Goal: Task Accomplishment & Management: Use online tool/utility

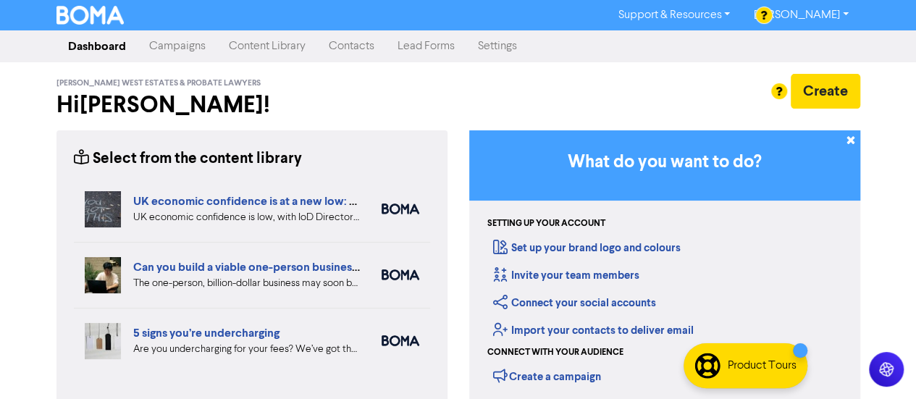
click at [28, 234] on div "Support & Resources Video Tutorials FAQ & Guides Marketing Education [PERSON_NA…" at bounding box center [458, 199] width 916 height 399
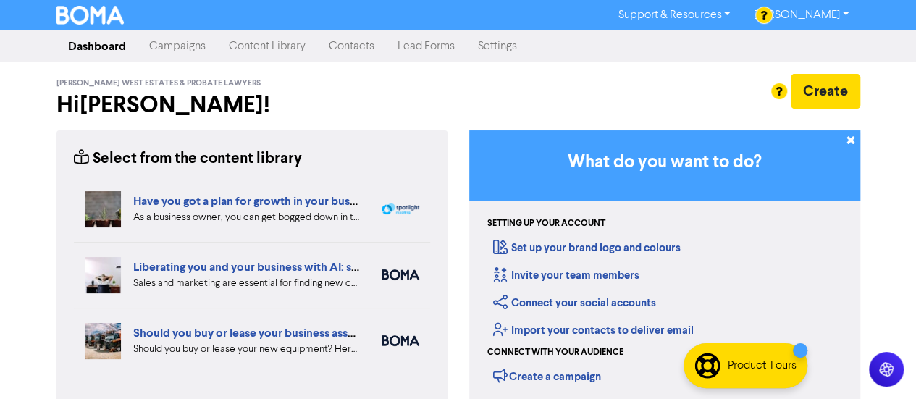
click at [188, 53] on link "Campaigns" at bounding box center [178, 46] width 80 height 29
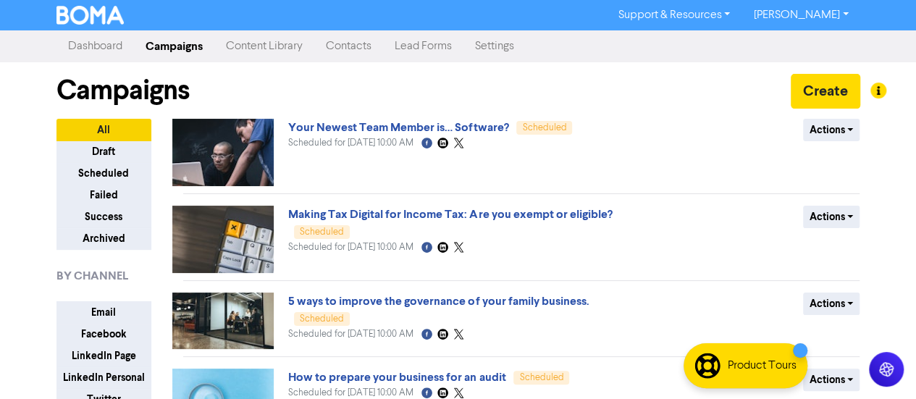
click at [261, 40] on link "Content Library" at bounding box center [264, 46] width 100 height 29
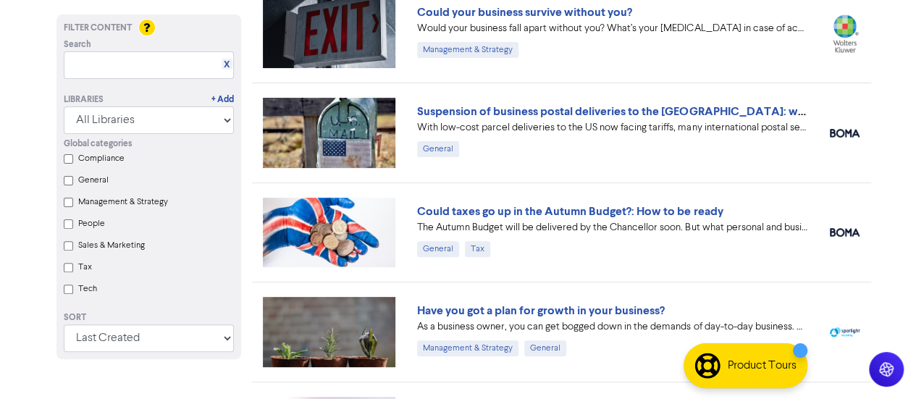
scroll to position [117, 0]
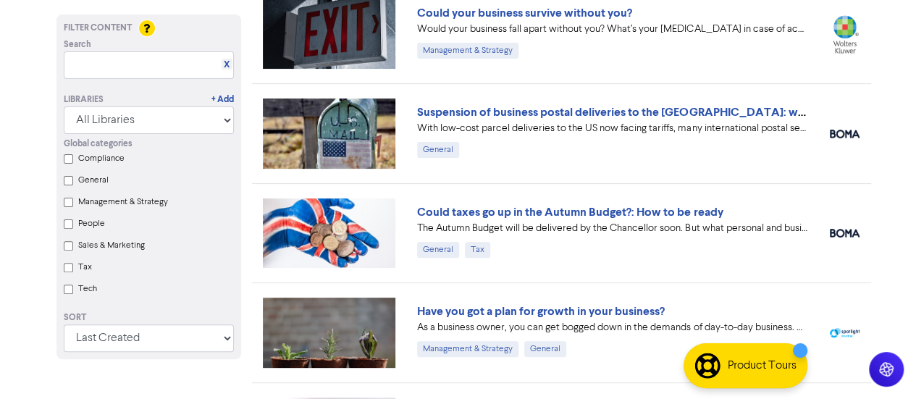
click at [65, 269] on input "Tax" at bounding box center [68, 267] width 9 height 9
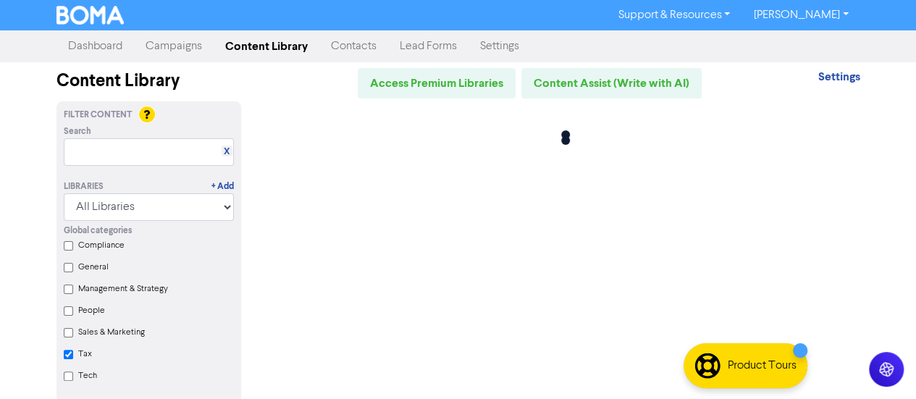
checkbox input "true"
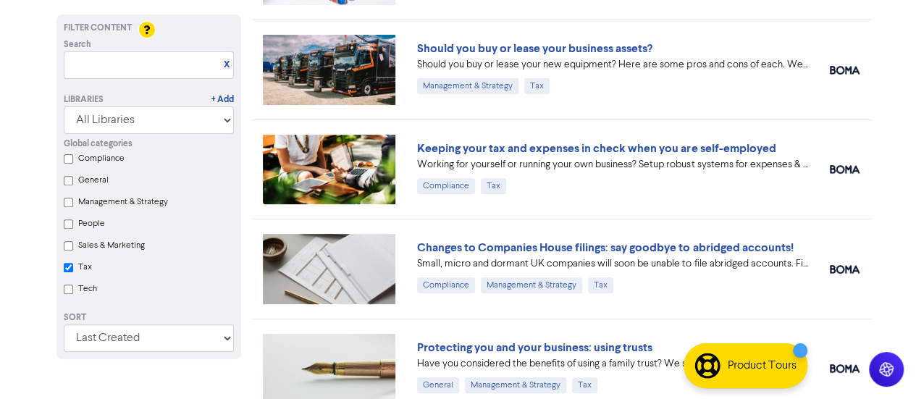
scroll to position [182, 0]
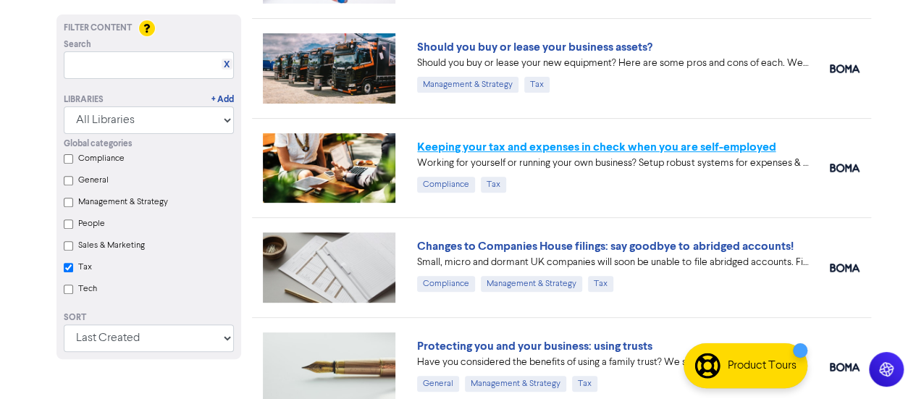
click at [537, 148] on link "Keeping your tax and expenses in check when you are self-employed" at bounding box center [596, 147] width 358 height 14
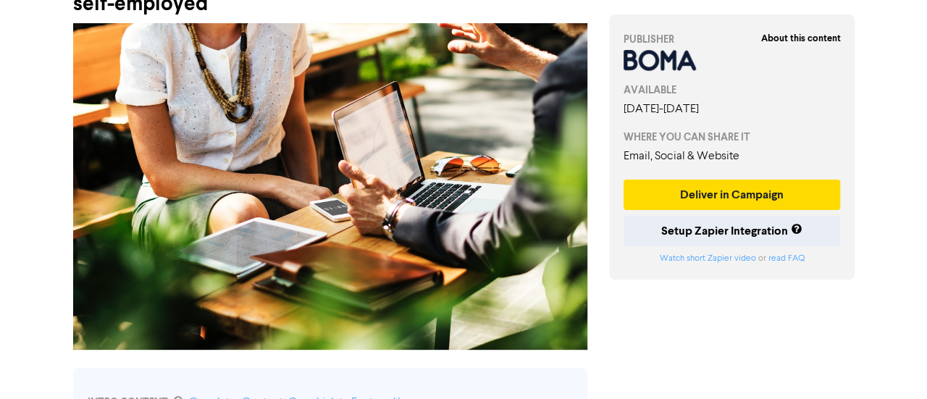
scroll to position [117, 0]
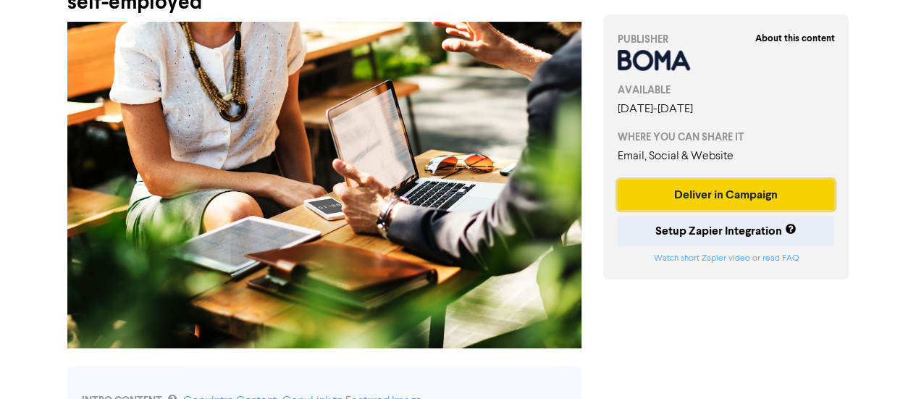
click at [692, 193] on button "Deliver in Campaign" at bounding box center [726, 195] width 217 height 30
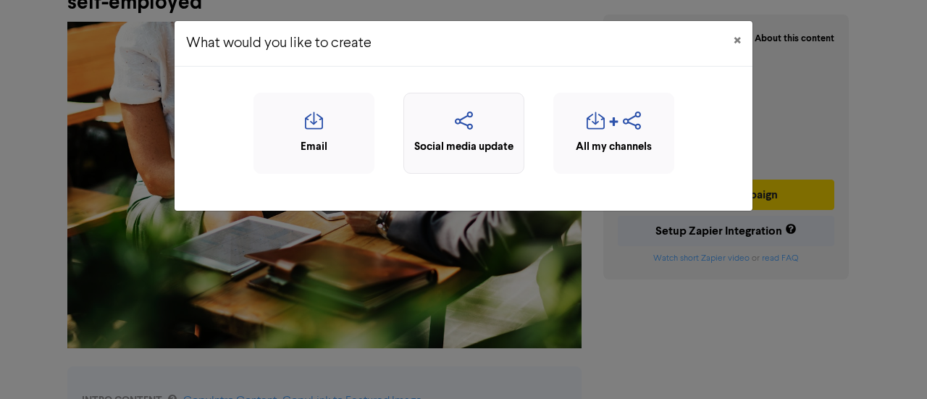
click at [463, 125] on icon "button" at bounding box center [463, 126] width 105 height 28
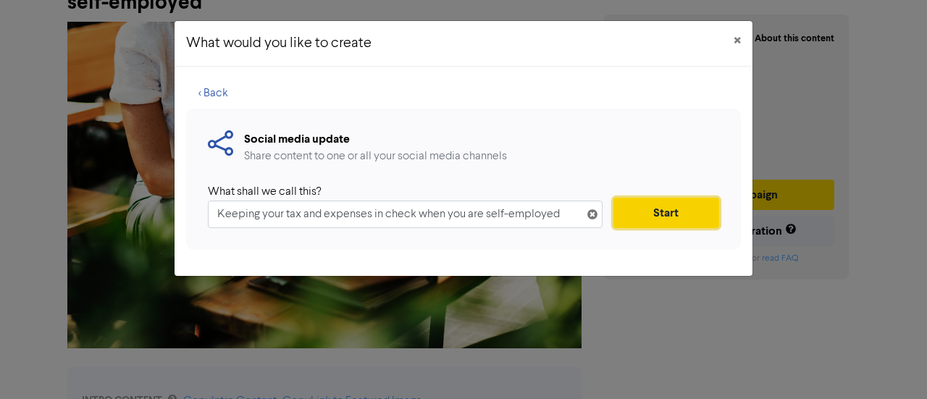
click at [654, 215] on button "Start" at bounding box center [666, 213] width 106 height 30
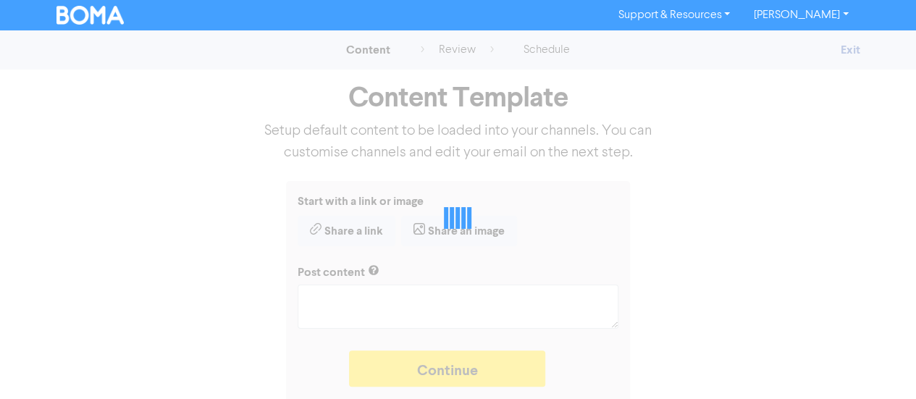
type textarea "x"
type textarea "Working for yourself or running your own business? Setup robust systems for exp…"
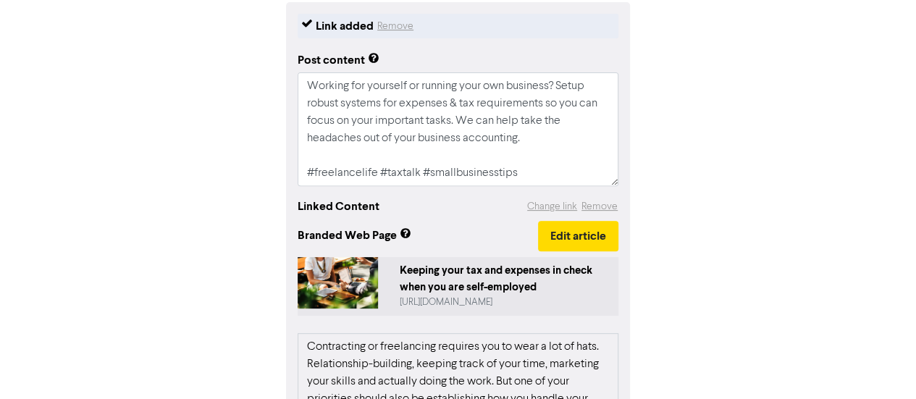
scroll to position [178, 0]
click at [595, 243] on button "Edit article" at bounding box center [578, 237] width 80 height 30
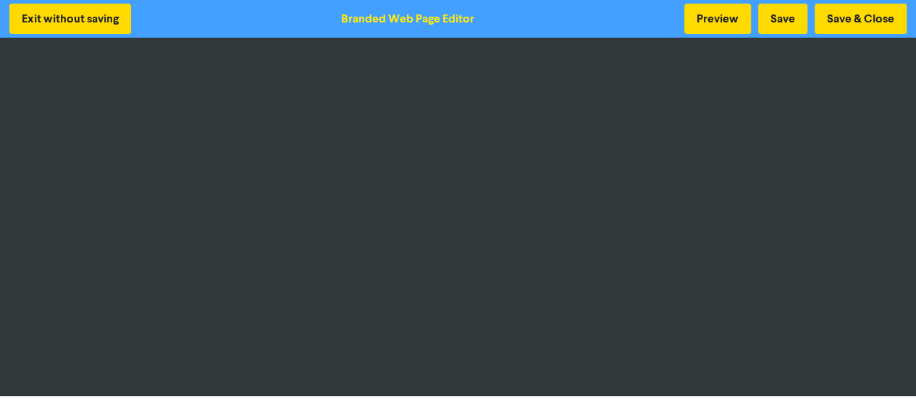
scroll to position [1, 0]
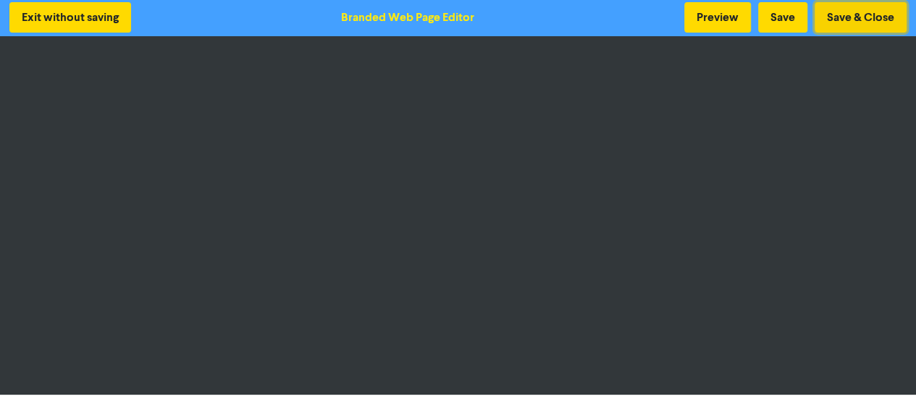
click at [867, 20] on button "Save & Close" at bounding box center [861, 17] width 92 height 30
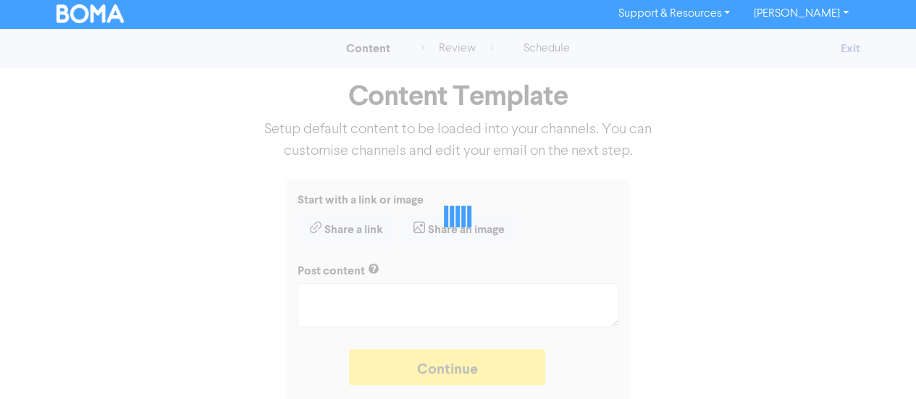
scroll to position [6, 0]
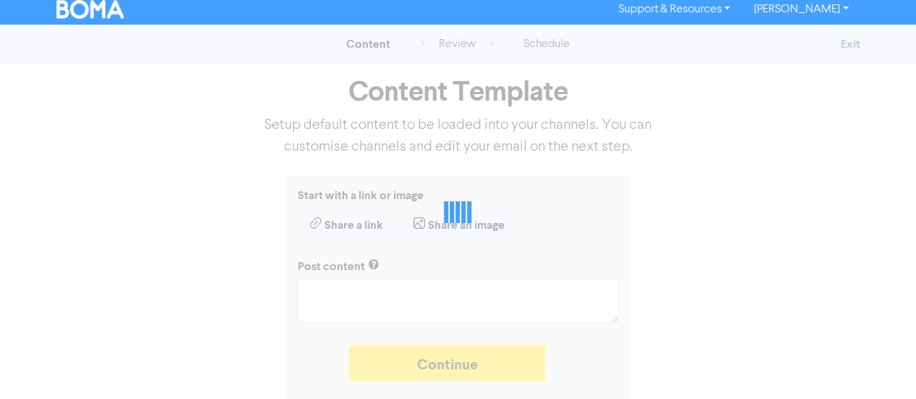
type textarea "x"
type textarea "Working for yourself or running your own business? Setup robust systems for exp…"
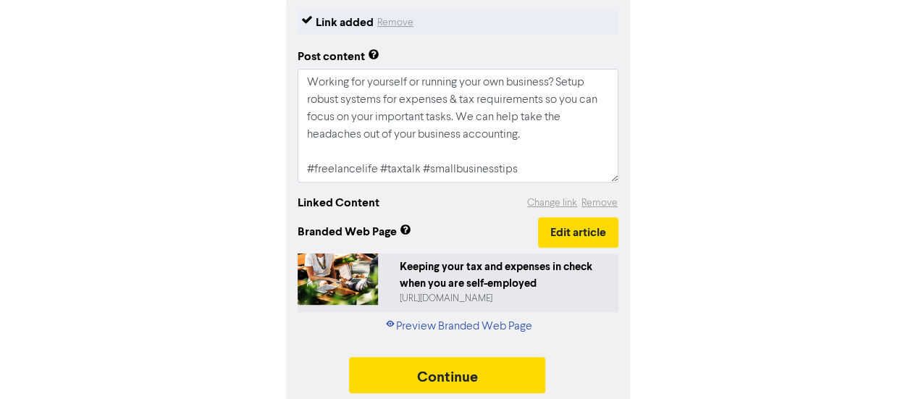
scroll to position [185, 0]
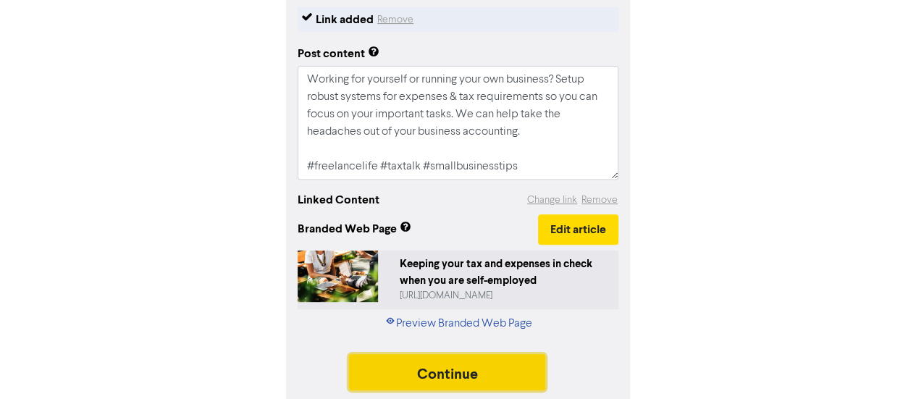
click at [510, 372] on button "Continue" at bounding box center [447, 372] width 197 height 36
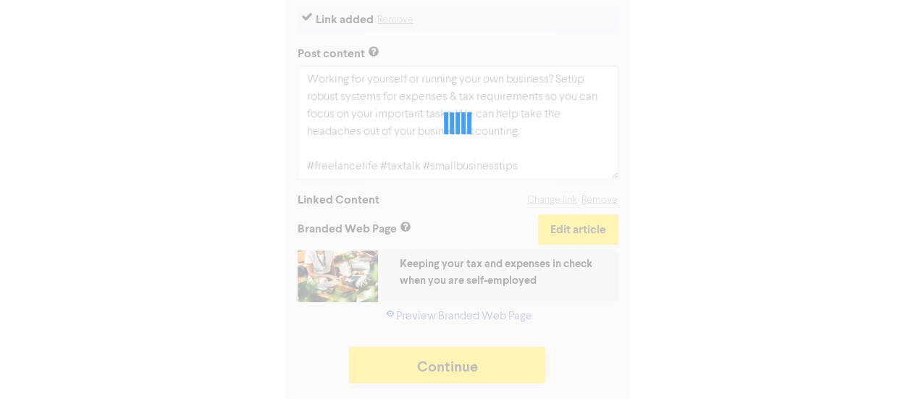
type textarea "x"
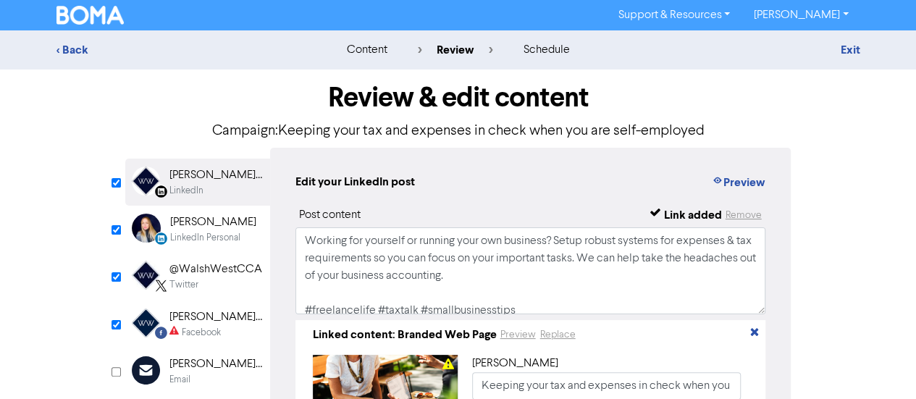
scroll to position [75, 0]
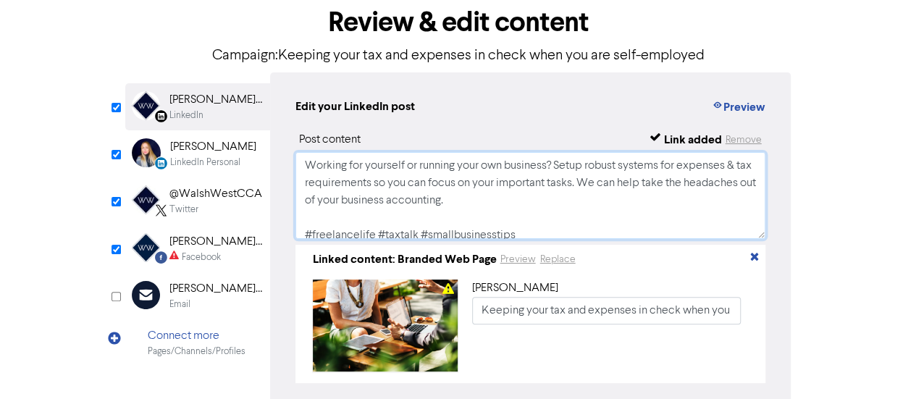
click at [338, 214] on textarea "Working for yourself or running your own business? Setup robust systems for exp…" at bounding box center [530, 195] width 471 height 87
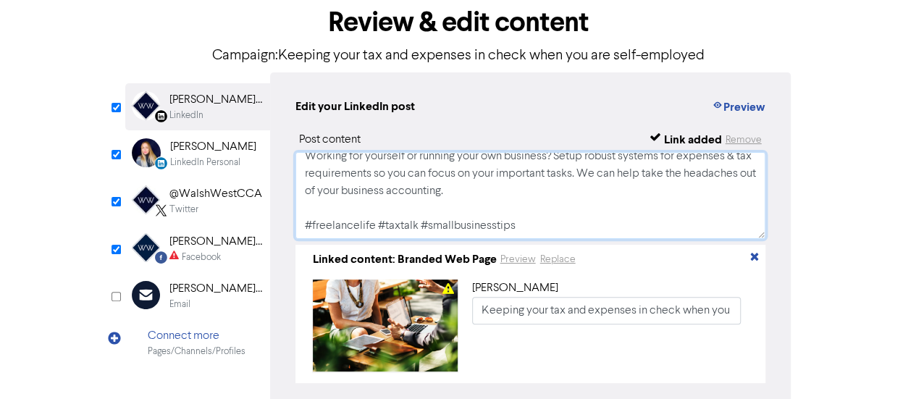
scroll to position [0, 0]
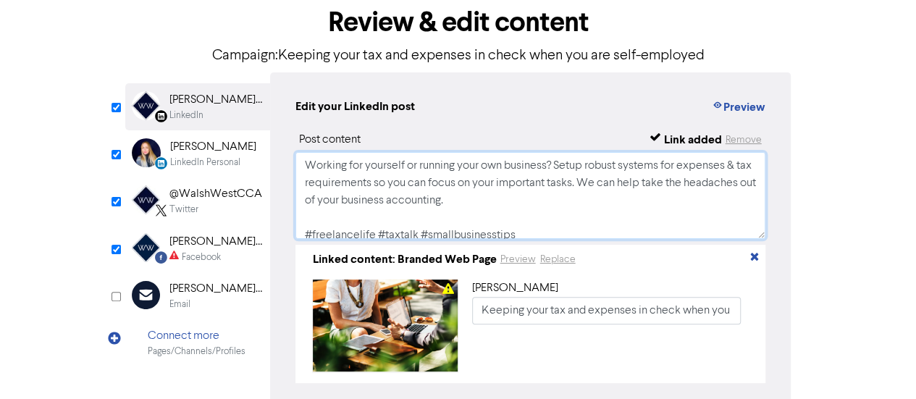
click at [385, 196] on textarea "Working for yourself or running your own business? Setup robust systems for exp…" at bounding box center [530, 195] width 471 height 87
click at [445, 231] on textarea "Working for yourself or running your own business? Setup robust systems for exp…" at bounding box center [530, 195] width 471 height 87
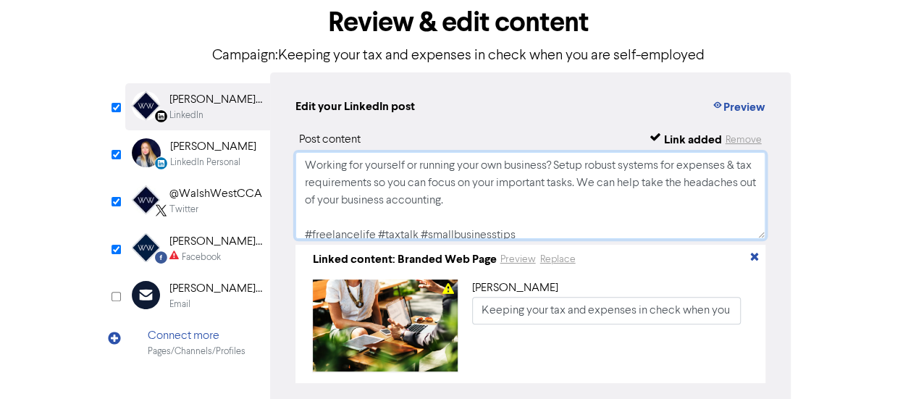
click at [445, 231] on textarea "Working for yourself or running your own business? Setup robust systems for exp…" at bounding box center [530, 195] width 471 height 87
click at [372, 180] on textarea "Working for yourself or running your own business? Setup robust systems for exp…" at bounding box center [530, 195] width 471 height 87
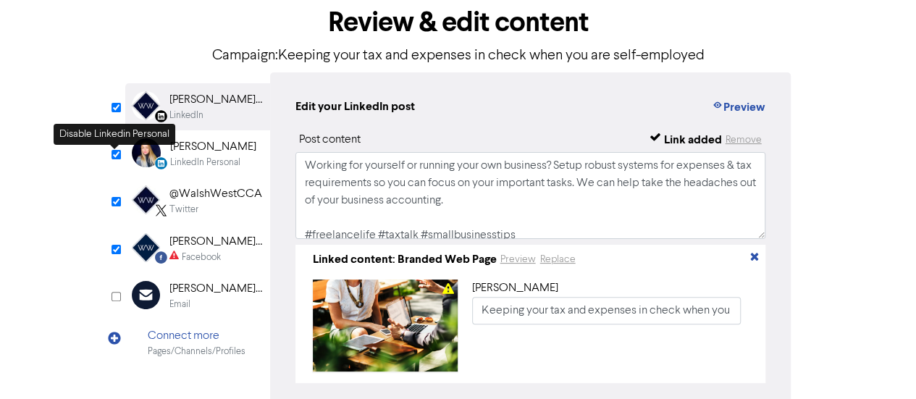
click at [113, 153] on input "checkbox" at bounding box center [116, 154] width 9 height 9
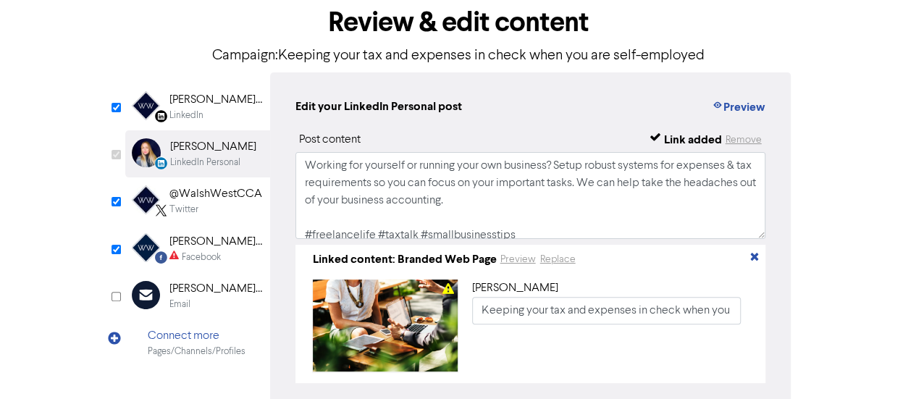
checkbox input "false"
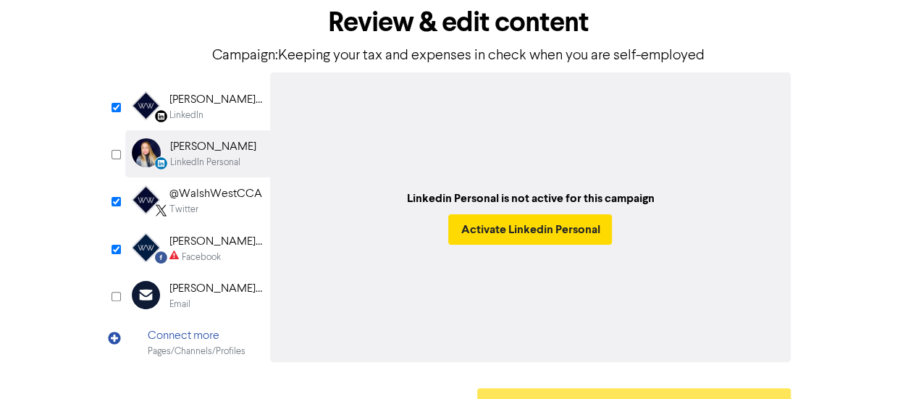
click at [175, 109] on div "LinkedIn" at bounding box center [186, 116] width 34 height 14
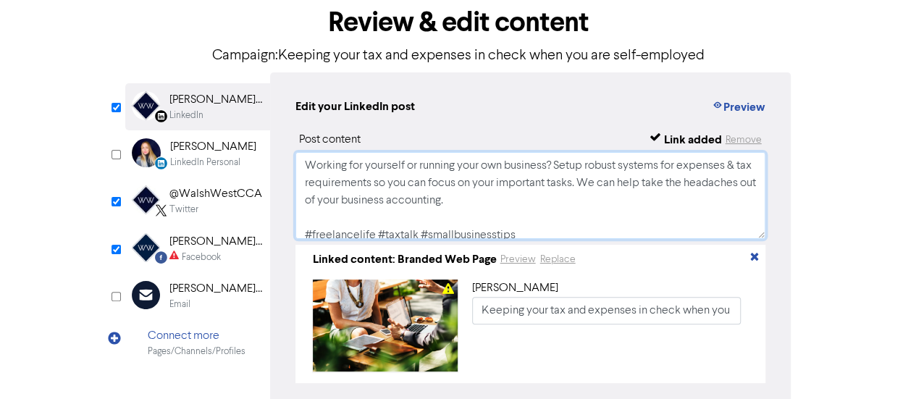
click at [533, 201] on textarea "Working for yourself or running your own business? Setup robust systems for exp…" at bounding box center [530, 195] width 471 height 87
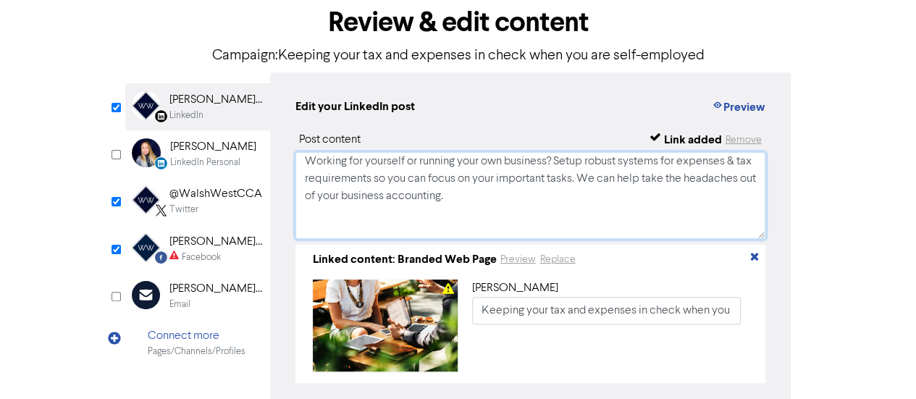
paste textarea "For advice about Accounting, Probate Law and Taxation; call our team on [PHONE_…"
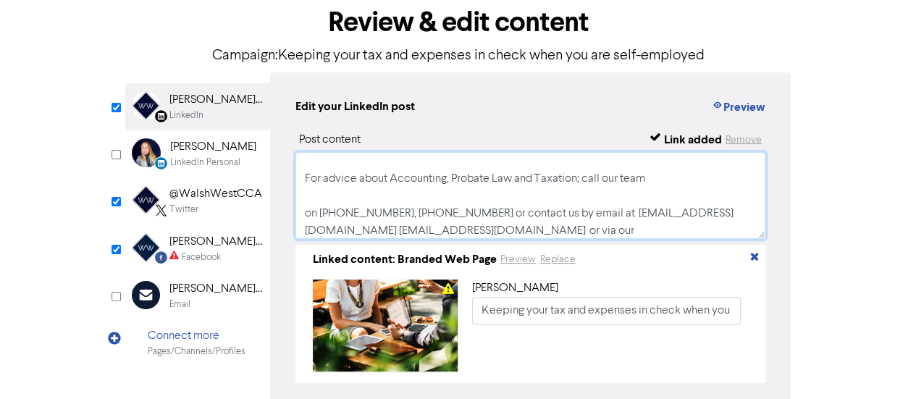
click at [303, 209] on textarea "Working for yourself or running your own business? Setup robust systems for exp…" at bounding box center [530, 195] width 471 height 87
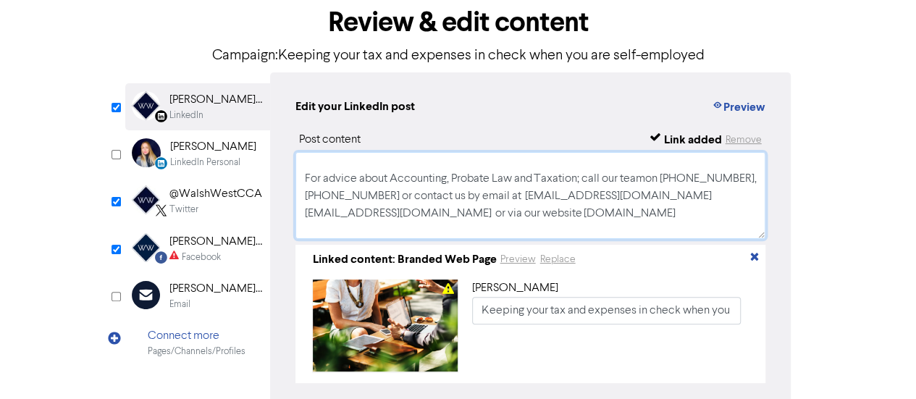
scroll to position [39, 0]
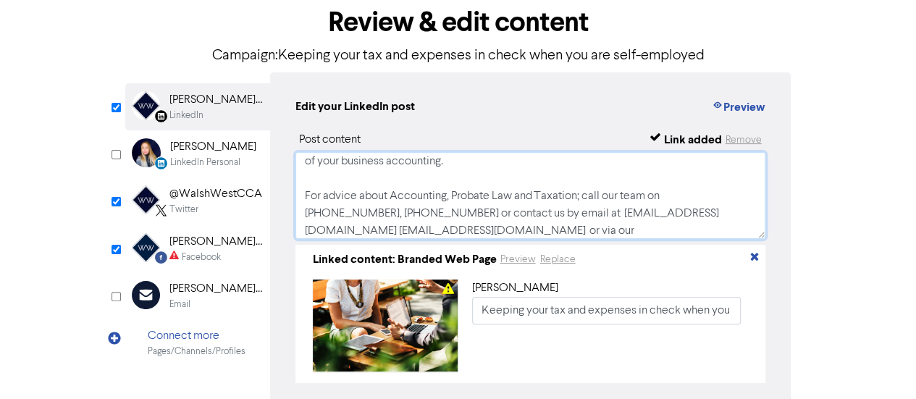
click at [393, 206] on textarea "Working for yourself or running your own business? Setup robust systems for exp…" at bounding box center [530, 195] width 471 height 87
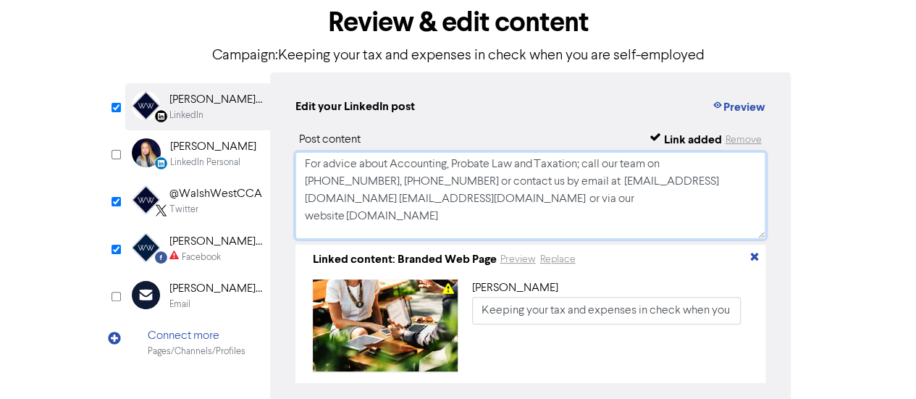
scroll to position [79, 0]
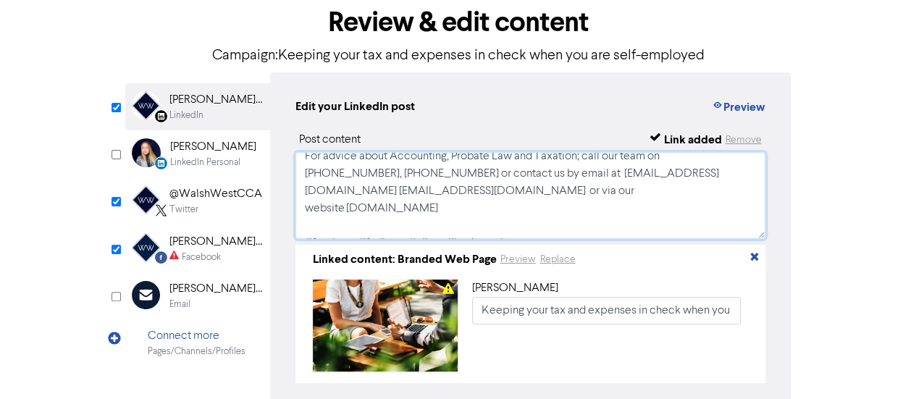
type textarea "Working for yourself or running your own business? Setup robust systems for exp…"
click at [198, 207] on div "Twitter" at bounding box center [183, 210] width 29 height 14
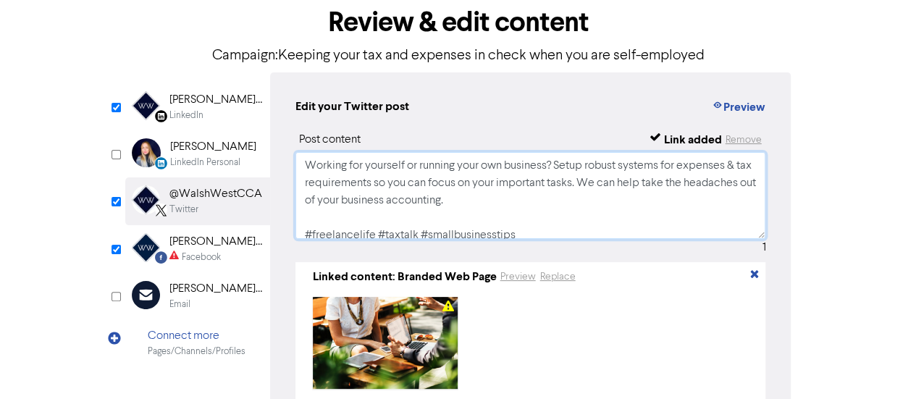
click at [549, 208] on textarea "Working for yourself or running your own business? Setup robust systems for exp…" at bounding box center [530, 195] width 471 height 87
paste textarea "For advice about Accounting, Probate Law and Taxation; call our team on [PHONE_…"
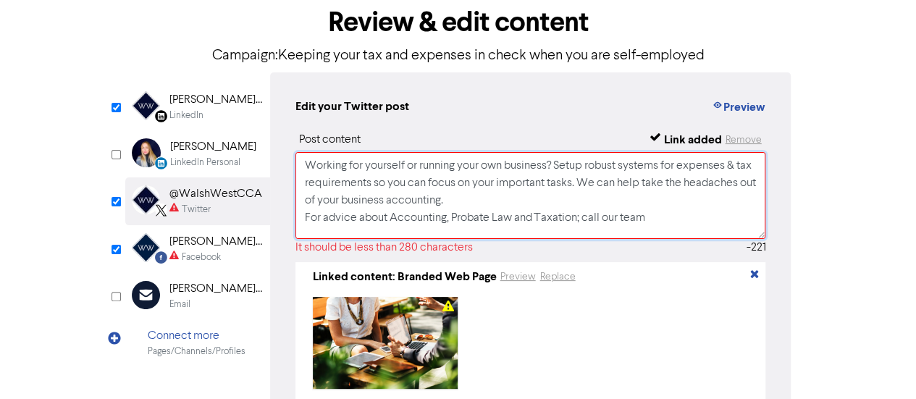
scroll to position [39, 0]
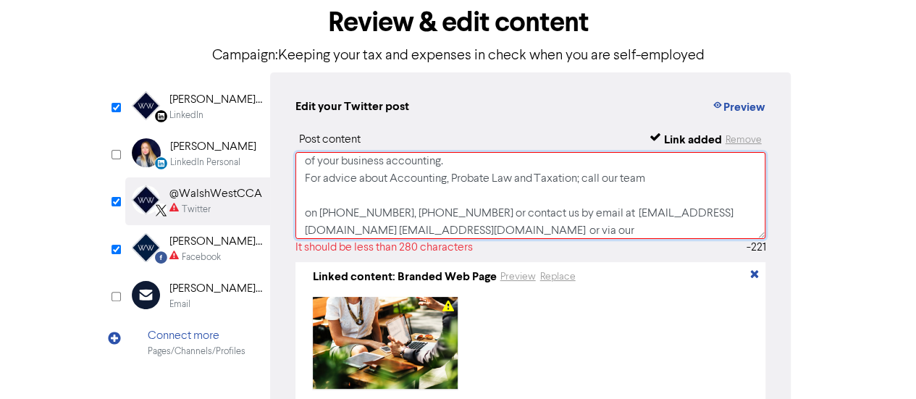
click at [306, 217] on textarea "Working for yourself or running your own business? Setup robust systems for exp…" at bounding box center [530, 195] width 471 height 87
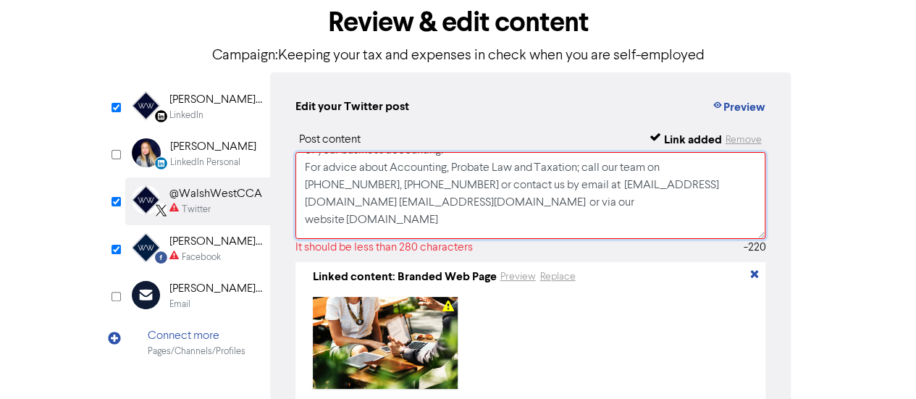
scroll to position [114, 0]
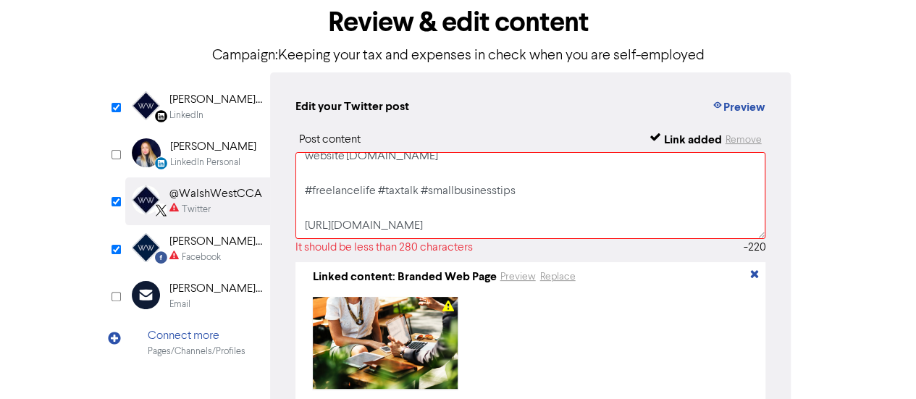
click at [440, 240] on div "It should be less than 280 characters" at bounding box center [383, 247] width 177 height 17
drag, startPoint x: 421, startPoint y: 230, endPoint x: 278, endPoint y: 172, distance: 154.4
click at [278, 172] on div "Edit your Twitter post Preview Post content Link added Remove Working for yours…" at bounding box center [530, 248] width 521 height 353
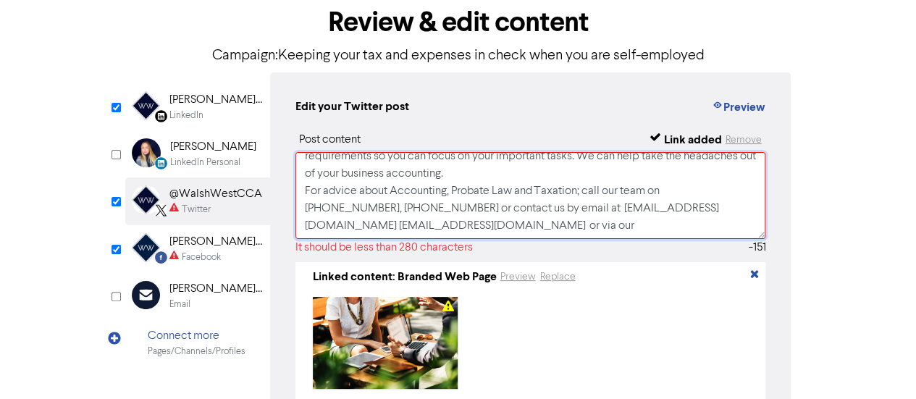
scroll to position [0, 0]
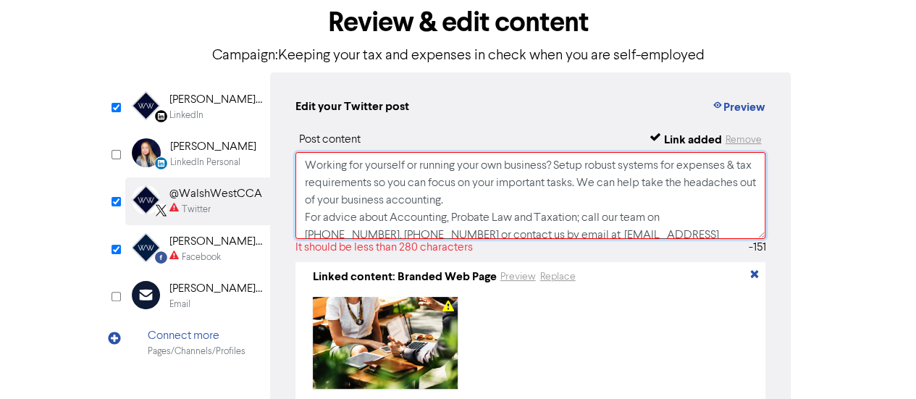
drag, startPoint x: 600, startPoint y: 186, endPoint x: 613, endPoint y: 201, distance: 20.5
click at [613, 201] on textarea "Working for yourself or running your own business? Setup robust systems for exp…" at bounding box center [530, 195] width 471 height 87
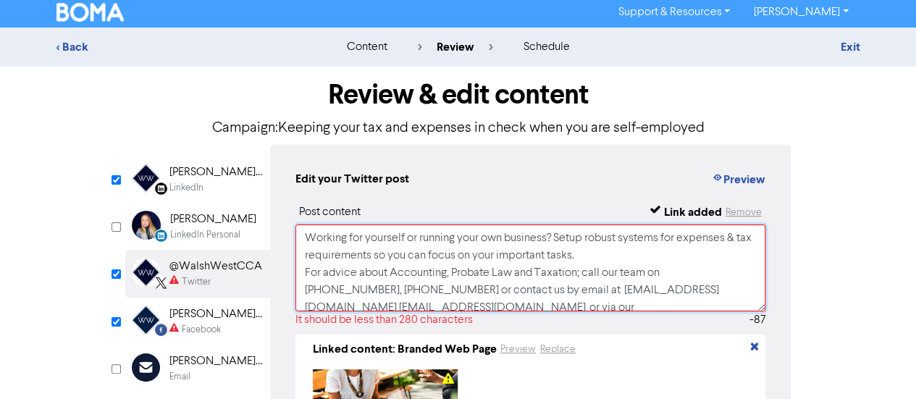
scroll to position [9, 0]
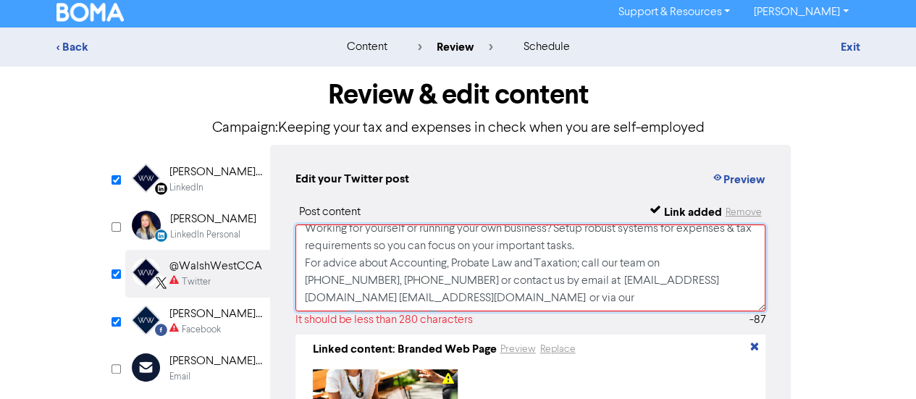
drag, startPoint x: 447, startPoint y: 268, endPoint x: 511, endPoint y: 263, distance: 64.7
click at [511, 263] on textarea "Working for yourself or running your own business? Setup robust systems for exp…" at bounding box center [530, 267] width 471 height 87
click at [741, 265] on textarea "Working for yourself or running your own business? Setup robust systems for exp…" at bounding box center [530, 267] width 471 height 87
click at [637, 285] on textarea "Working for yourself or running your own business? Setup robust systems for exp…" at bounding box center [530, 267] width 471 height 87
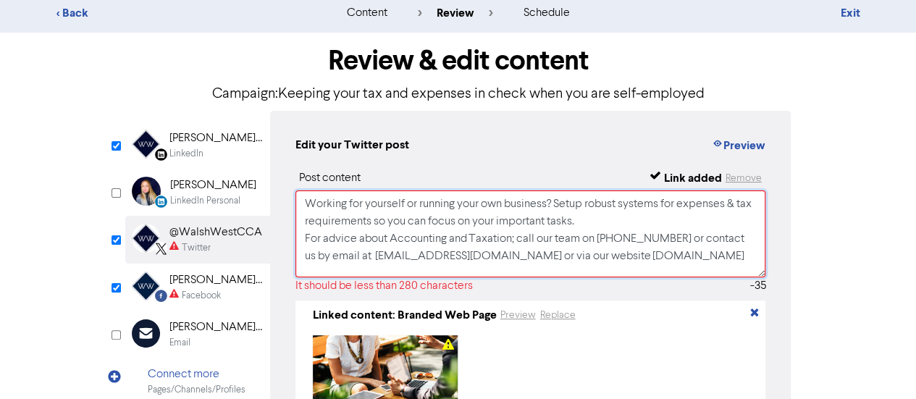
scroll to position [38, 0]
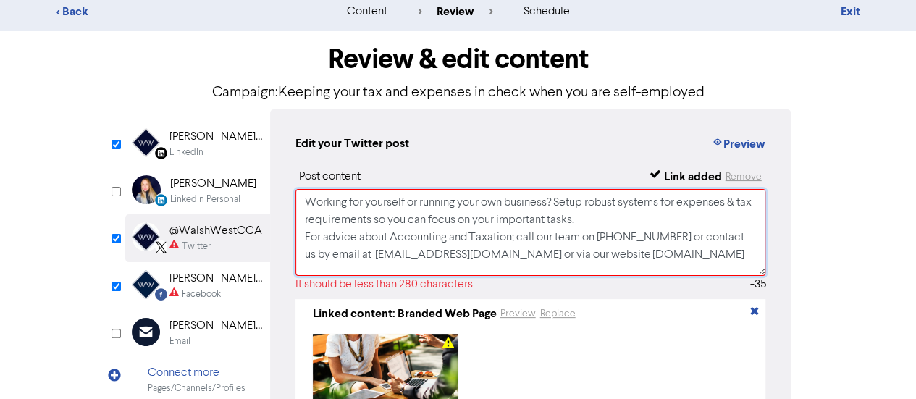
click at [511, 239] on textarea "Working for yourself or running your own business? Setup robust systems for exp…" at bounding box center [530, 232] width 471 height 87
click at [614, 237] on textarea "Working for yourself or running your own business? Setup robust systems for exp…" at bounding box center [530, 232] width 471 height 87
click at [516, 243] on textarea "Working for yourself or running your own business? Setup robust systems for exp…" at bounding box center [530, 232] width 471 height 87
click at [639, 238] on textarea "Working for yourself or running your own business? Setup robust systems for exp…" at bounding box center [530, 232] width 471 height 87
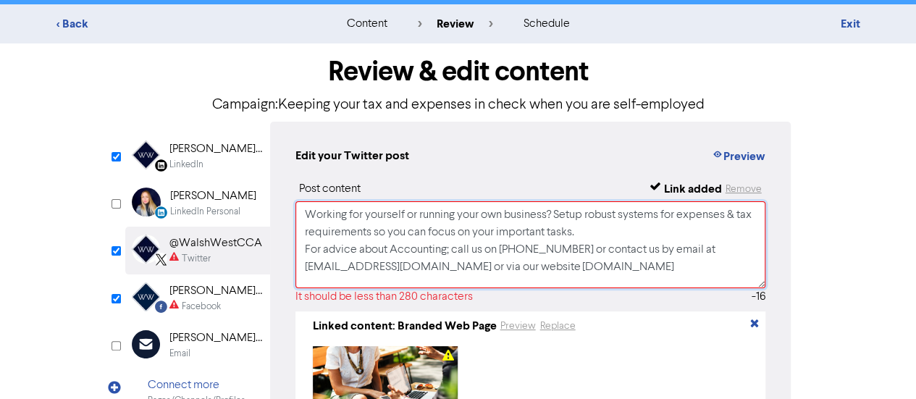
scroll to position [27, 0]
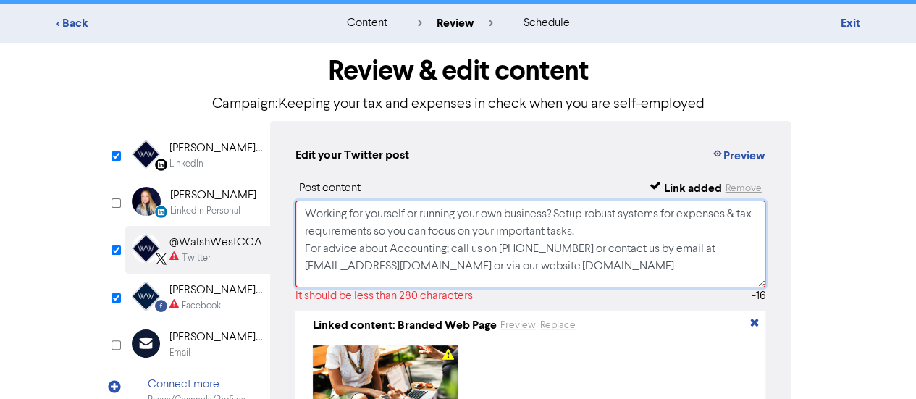
click at [606, 232] on textarea "Working for yourself or running your own business? Setup robust systems for exp…" at bounding box center [530, 244] width 471 height 87
click at [514, 232] on textarea "Working for yourself or running your own business? Setup robust systems for exp…" at bounding box center [530, 244] width 471 height 87
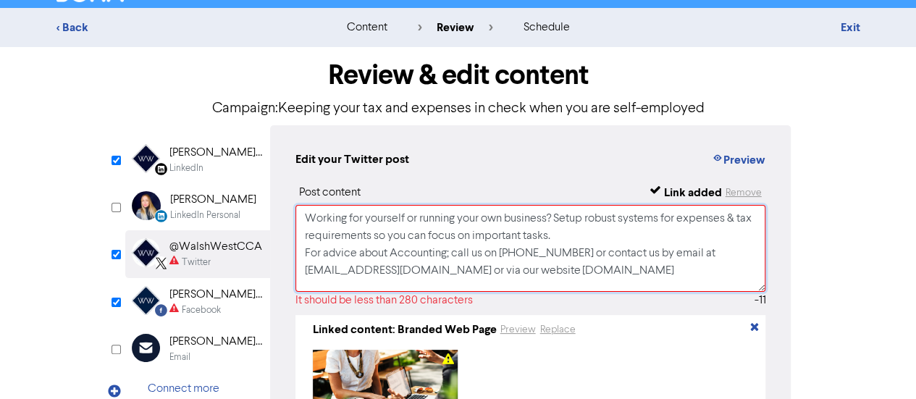
scroll to position [35, 0]
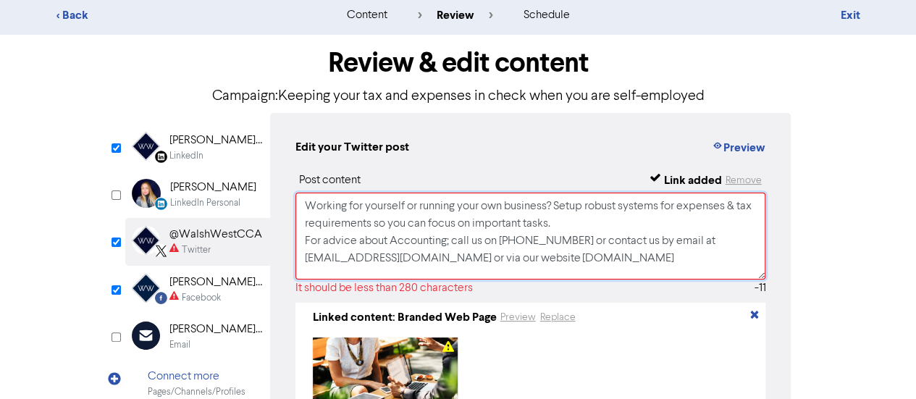
click at [624, 205] on textarea "Working for yourself or running your own business? Setup robust systems for exp…" at bounding box center [530, 236] width 471 height 87
click at [450, 243] on textarea "Working for yourself or running your own business? Setup systems for expenses &…" at bounding box center [530, 236] width 471 height 87
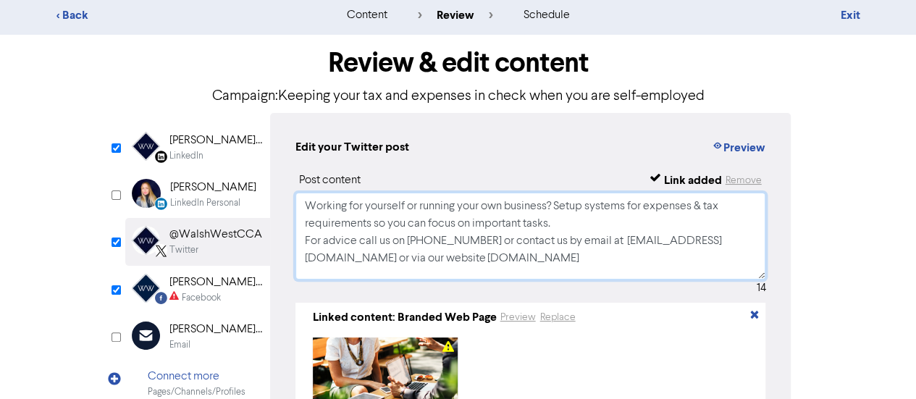
click at [471, 245] on textarea "Working for yourself or running your own business? Setup systems for expenses &…" at bounding box center [530, 236] width 471 height 87
type textarea "Working for yourself or running your own business? Setup systems for expenses &…"
click at [174, 289] on div "[PERSON_NAME] West Chartered Certified Accountants" at bounding box center [215, 282] width 93 height 17
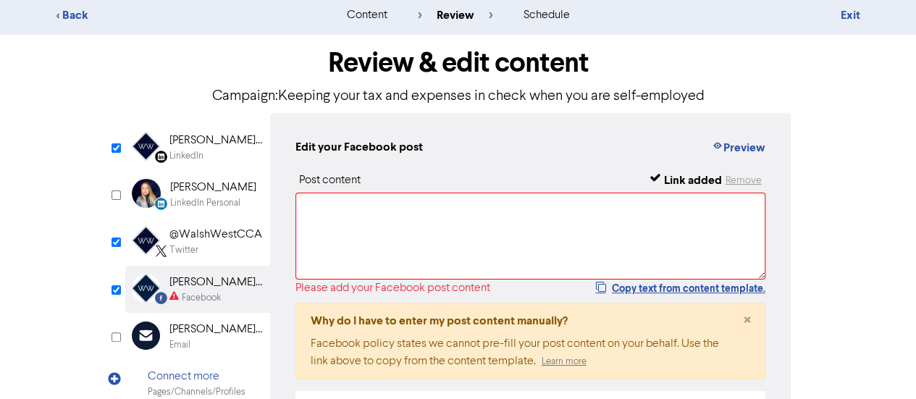
click at [202, 151] on div "LinkedIn" at bounding box center [186, 156] width 34 height 14
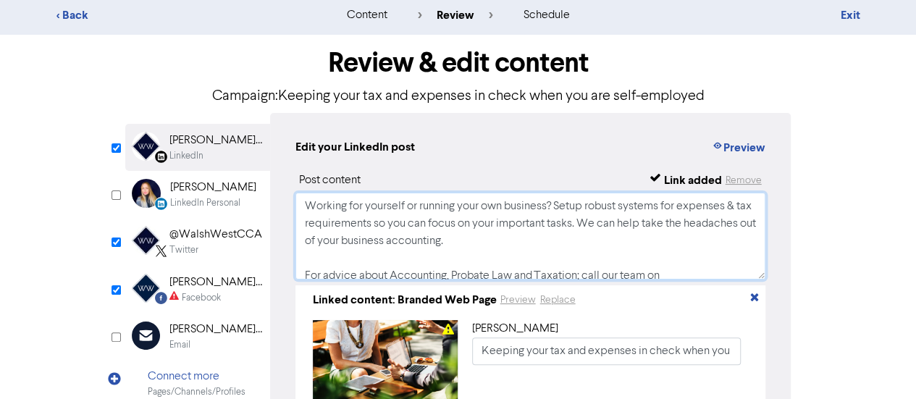
scroll to position [79, 0]
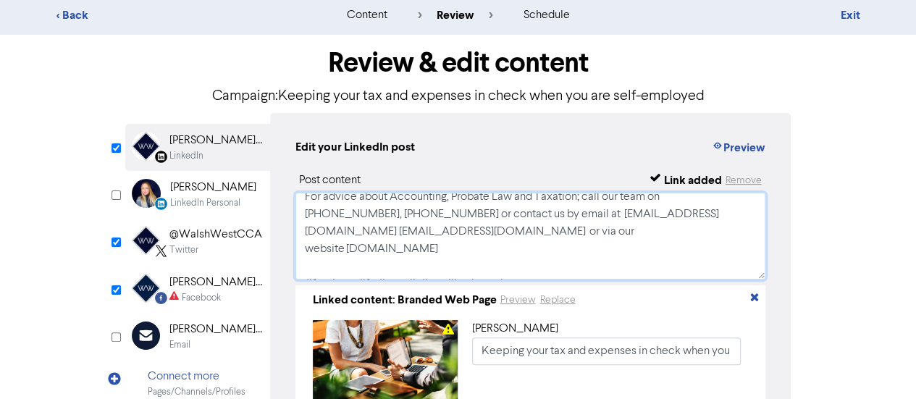
drag, startPoint x: 305, startPoint y: 209, endPoint x: 532, endPoint y: 279, distance: 238.0
click at [532, 279] on textarea "Working for yourself or running your own business? Setup robust systems for exp…" at bounding box center [530, 236] width 471 height 87
click at [197, 289] on div "[PERSON_NAME] West Chartered Certified Accountants" at bounding box center [215, 282] width 93 height 17
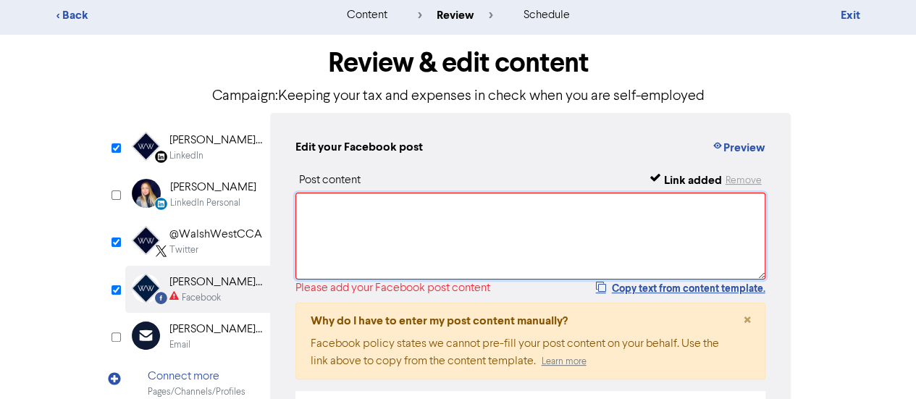
click at [340, 230] on textarea at bounding box center [530, 236] width 471 height 87
paste textarea "Working for yourself or running your own business? Setup robust systems for exp…"
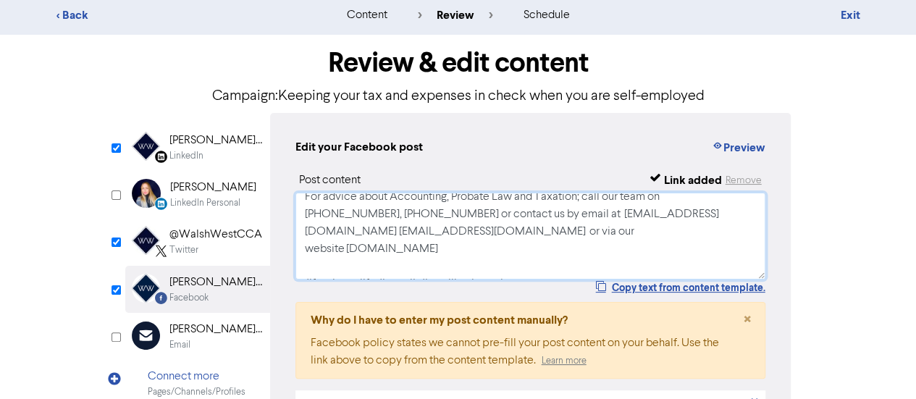
scroll to position [259, 0]
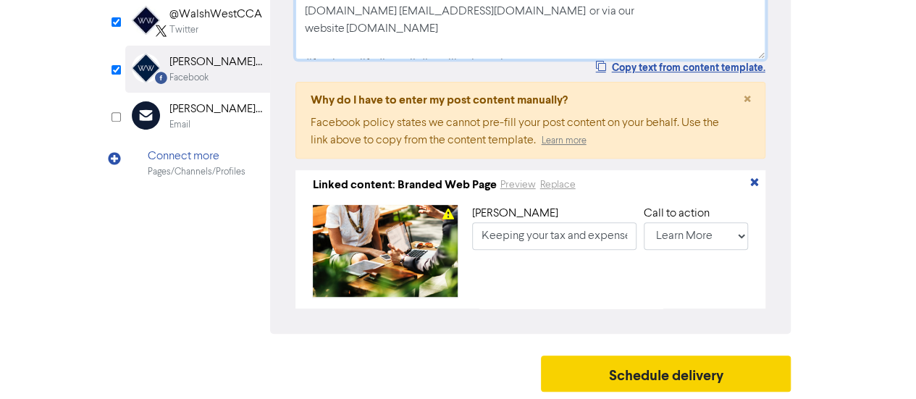
type textarea "Working for yourself or running your own business? Setup robust systems for exp…"
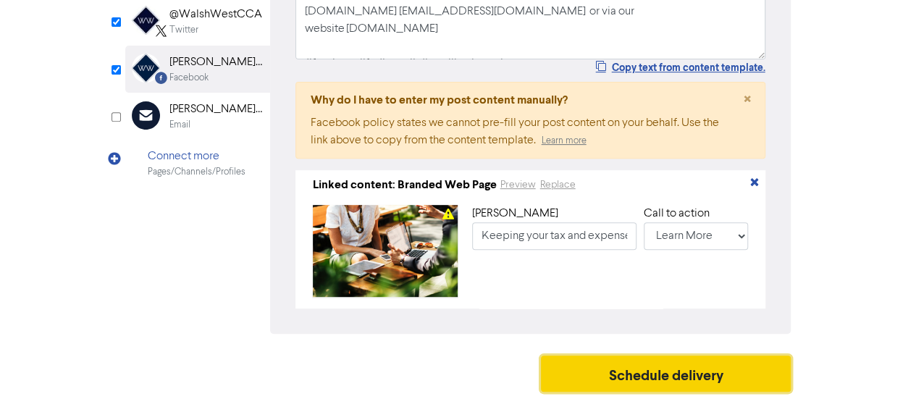
click at [614, 374] on button "Schedule delivery" at bounding box center [666, 374] width 251 height 36
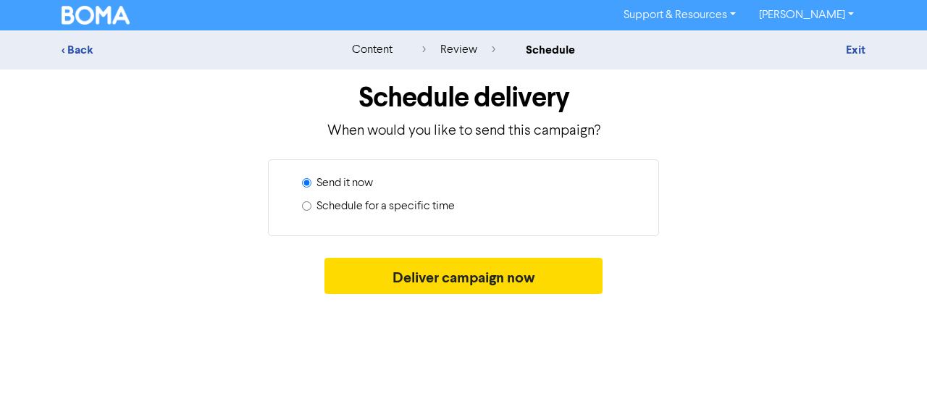
click at [304, 206] on input "Schedule for a specific time" at bounding box center [306, 205] width 9 height 9
radio input "true"
radio input "false"
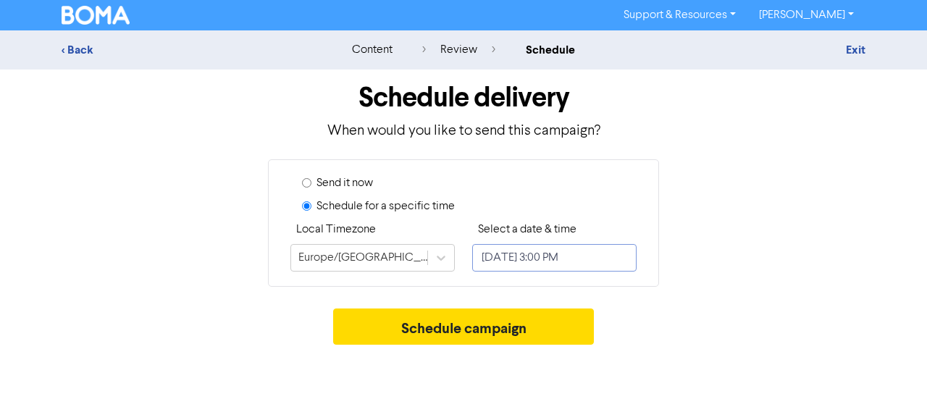
click at [536, 260] on input "[DATE] 3:00 PM" at bounding box center [554, 258] width 164 height 28
select select "8"
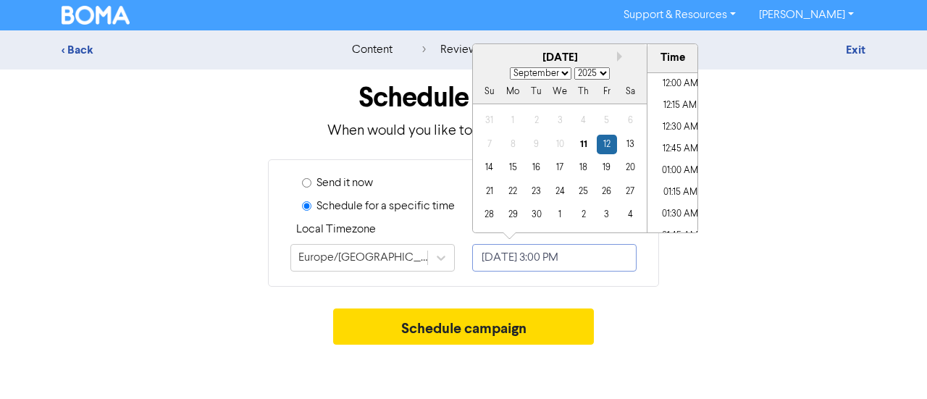
scroll to position [1235, 0]
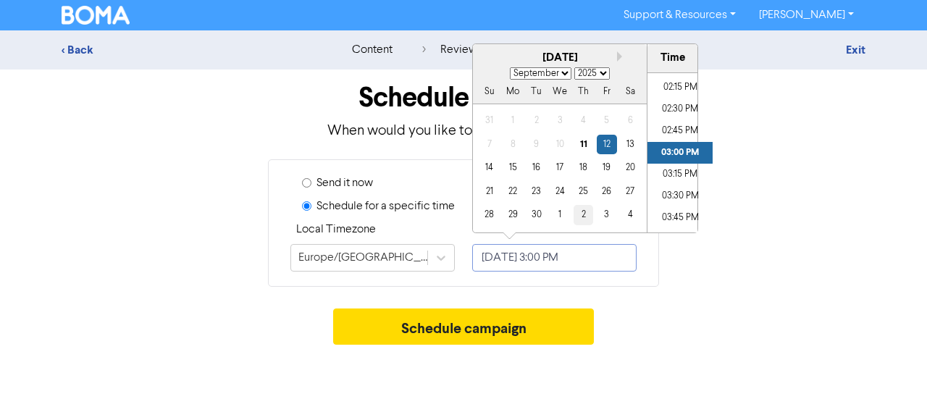
click at [575, 212] on div "2" at bounding box center [584, 215] width 20 height 20
type input "[DATE] 3:00 PM"
select select "9"
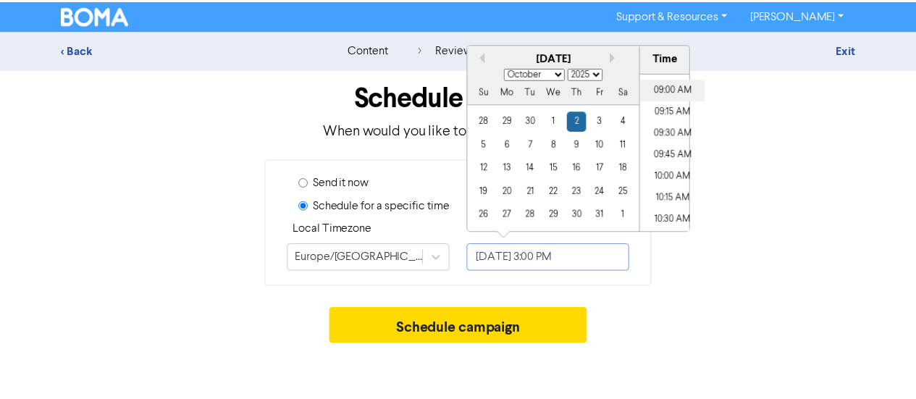
scroll to position [777, 0]
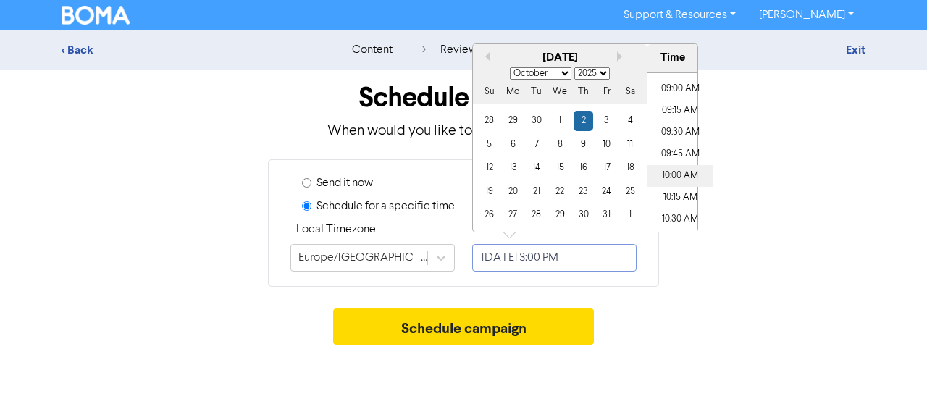
click at [678, 168] on li "10:00 AM" at bounding box center [679, 176] width 65 height 22
type input "[DATE] 10:00 AM"
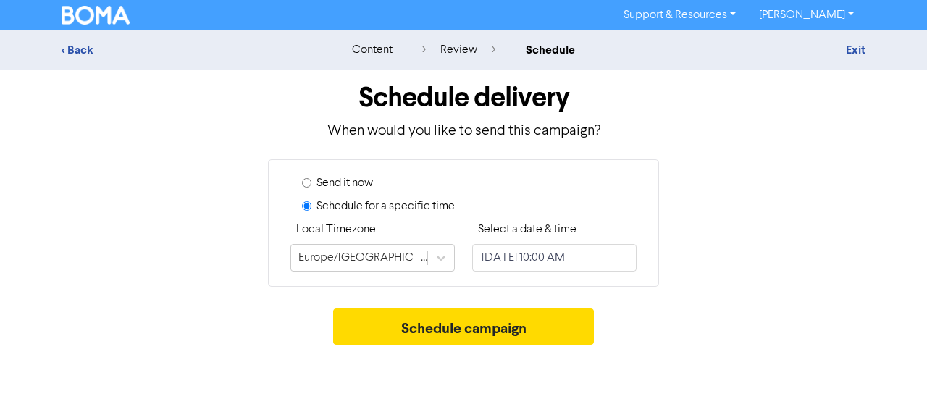
click at [734, 305] on div "Schedule delivery When would you like to send this campaign? Send it now Schedu…" at bounding box center [464, 211] width 826 height 282
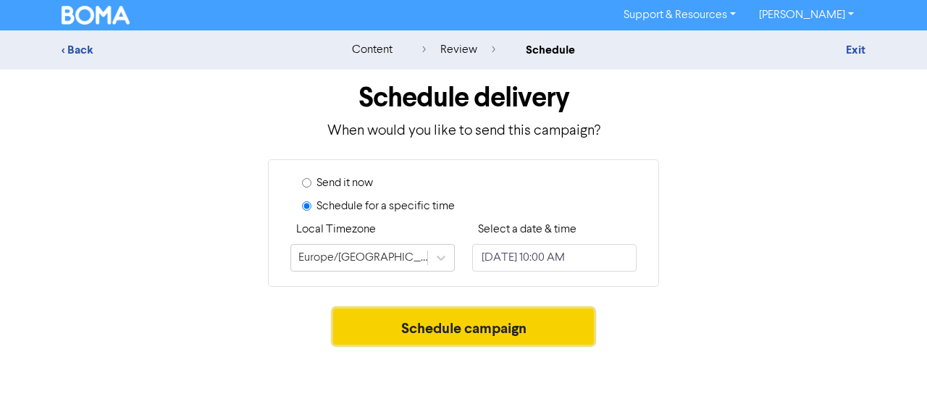
click at [494, 316] on button "Schedule campaign" at bounding box center [463, 327] width 261 height 36
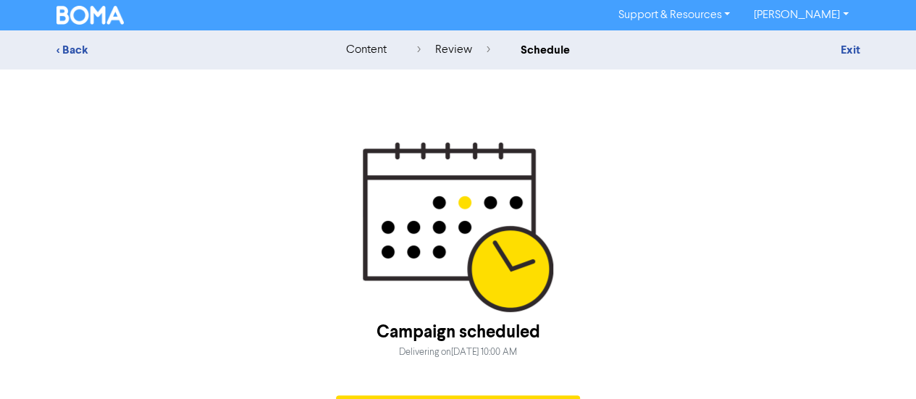
scroll to position [39, 0]
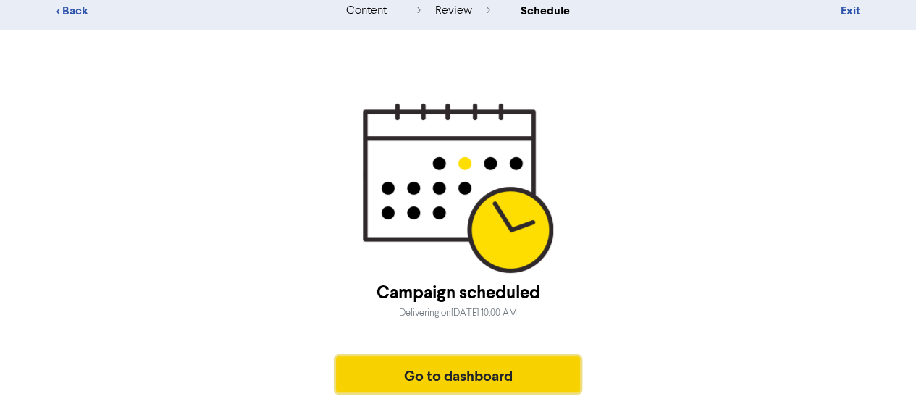
click at [464, 359] on button "Go to dashboard" at bounding box center [458, 374] width 245 height 36
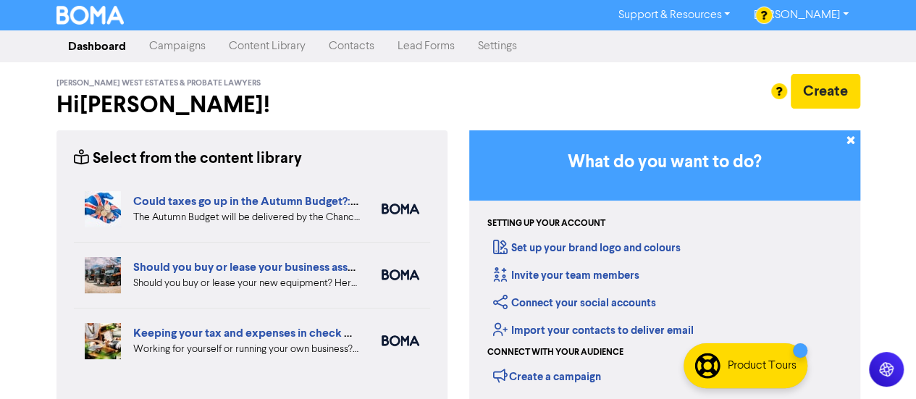
click at [177, 44] on link "Campaigns" at bounding box center [178, 46] width 80 height 29
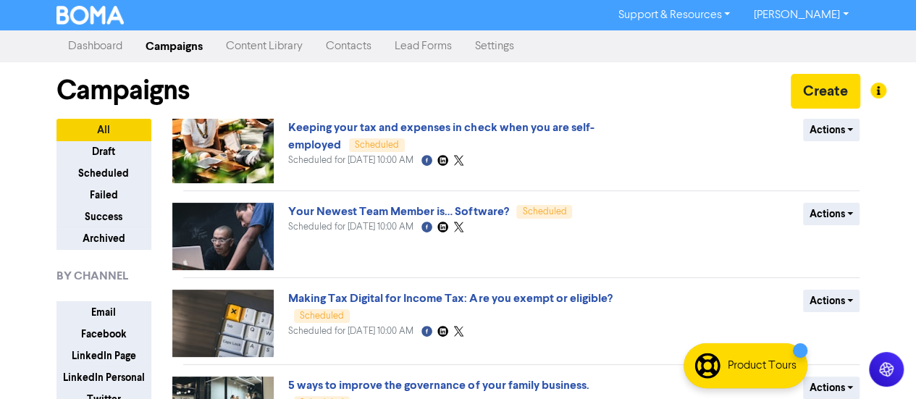
click at [265, 35] on link "Content Library" at bounding box center [264, 46] width 100 height 29
